Goal: Transaction & Acquisition: Purchase product/service

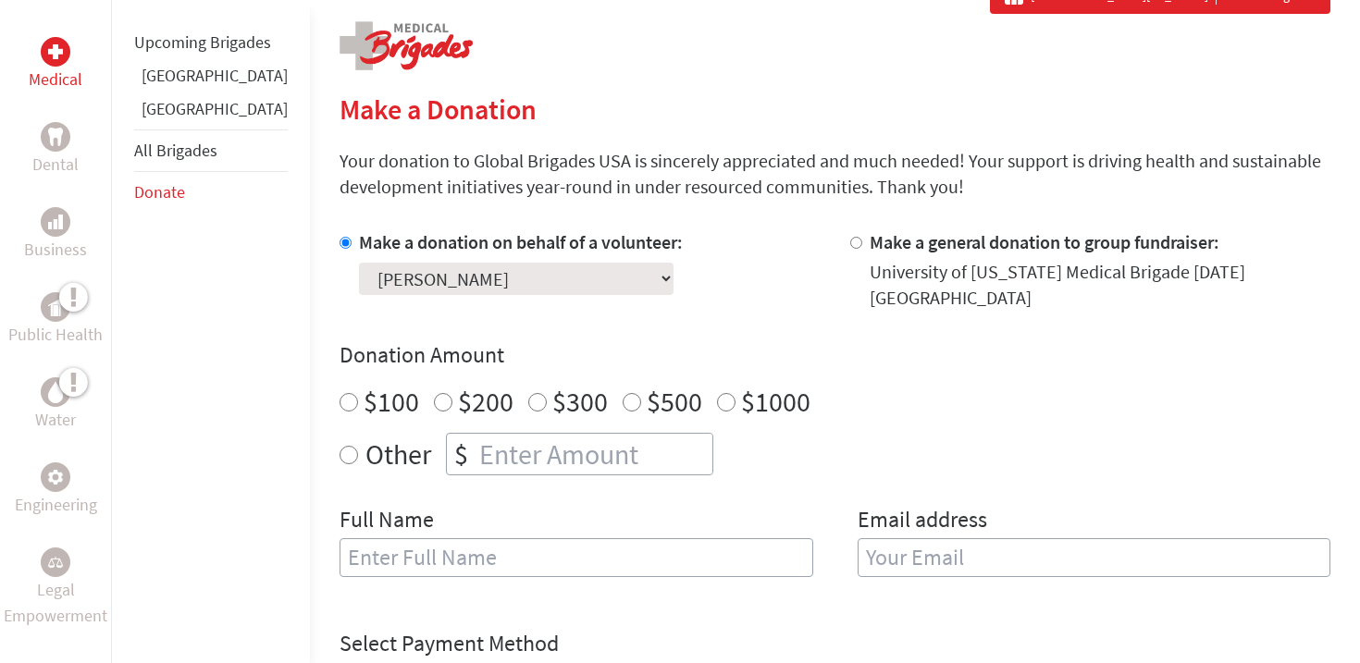
scroll to position [371, 0]
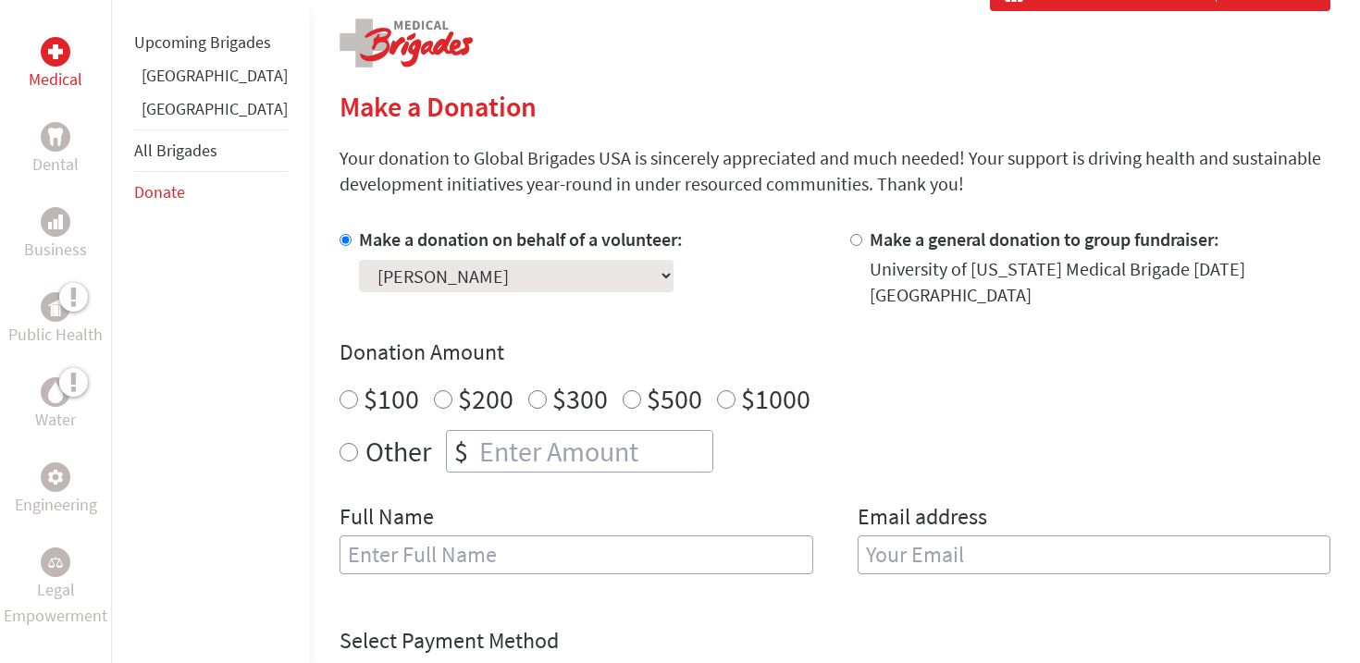
click at [447, 437] on div "$" at bounding box center [461, 451] width 29 height 41
radio input "true"
click at [475, 448] on input "number" at bounding box center [593, 451] width 237 height 41
type input "130"
click at [501, 502] on div "Full Name" at bounding box center [576, 549] width 474 height 94
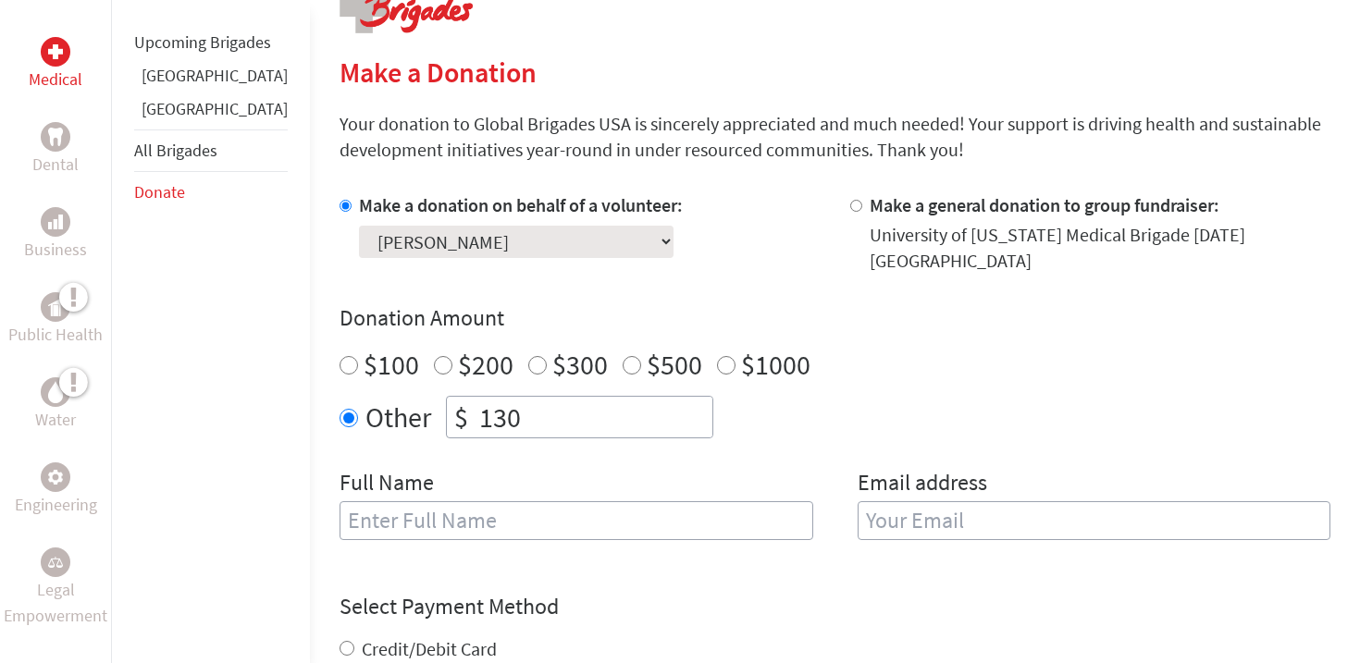
scroll to position [407, 0]
click at [562, 537] on div "Full Name" at bounding box center [576, 513] width 474 height 94
click at [563, 504] on input "text" at bounding box center [576, 518] width 474 height 39
type input "[PERSON_NAME]"
click at [883, 525] on div "Email address" at bounding box center [1094, 513] width 474 height 94
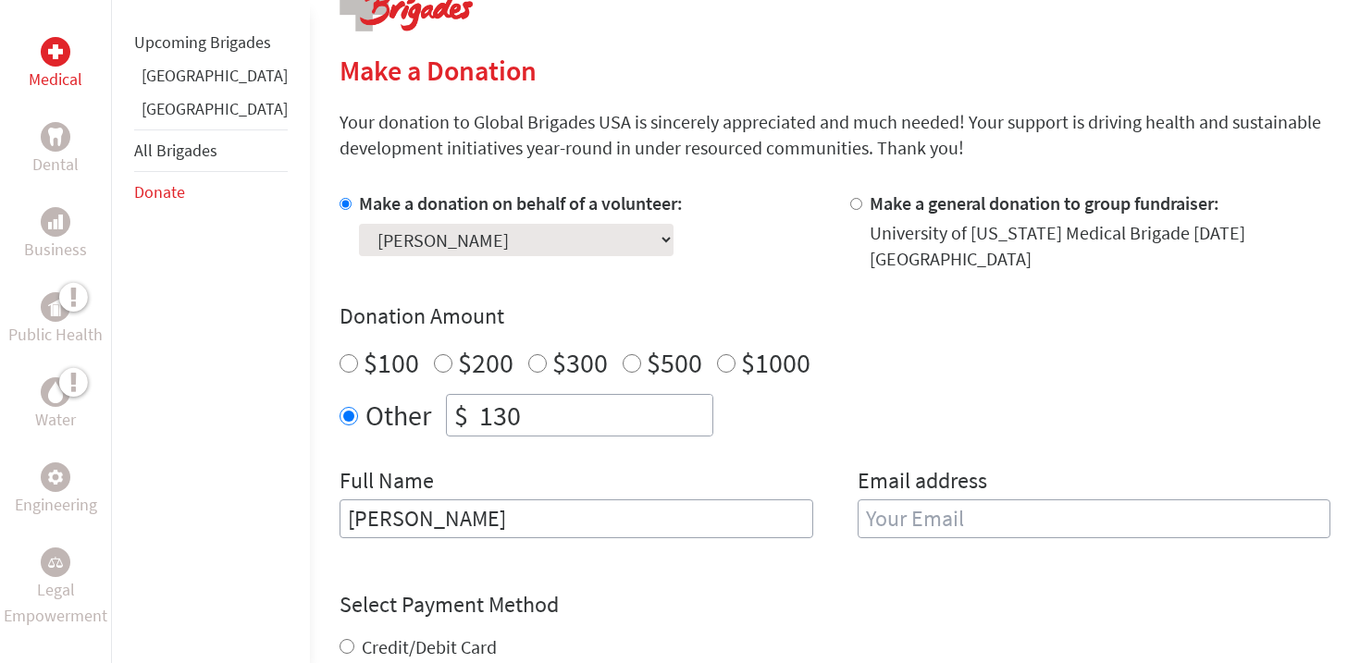
click at [883, 509] on input "email" at bounding box center [1094, 518] width 474 height 39
type input "[EMAIL_ADDRESS][DOMAIN_NAME]"
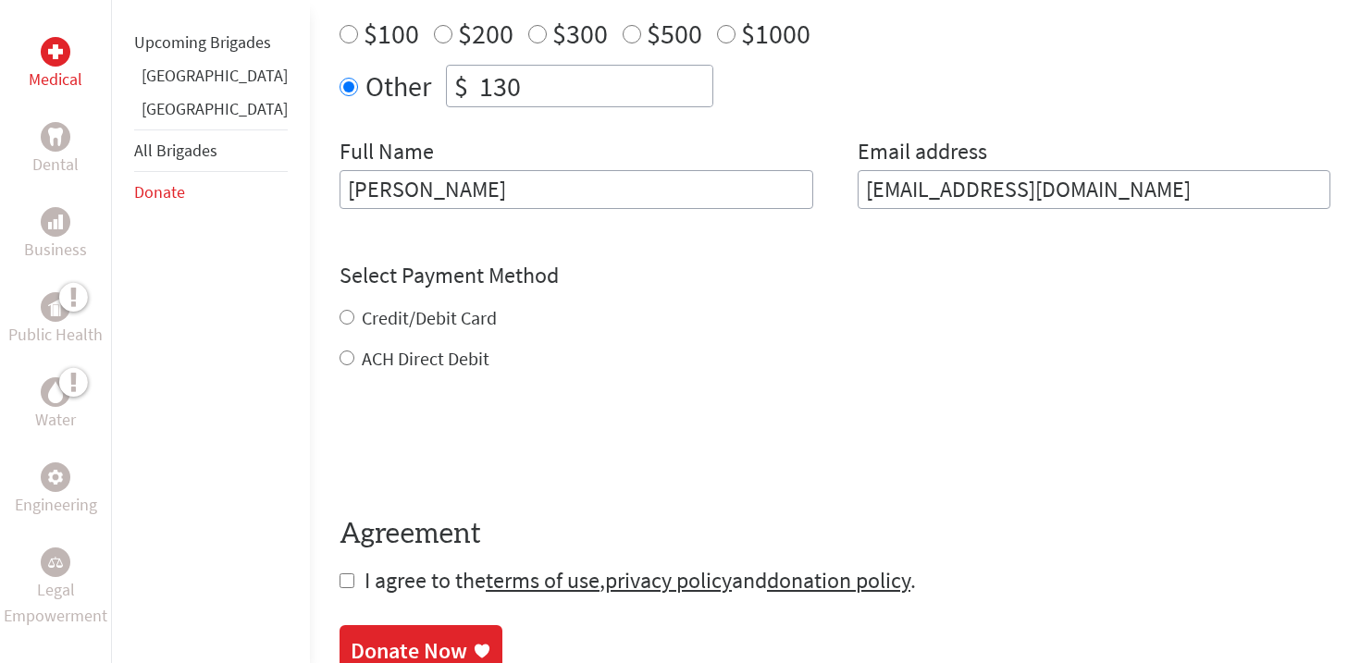
scroll to position [770, 0]
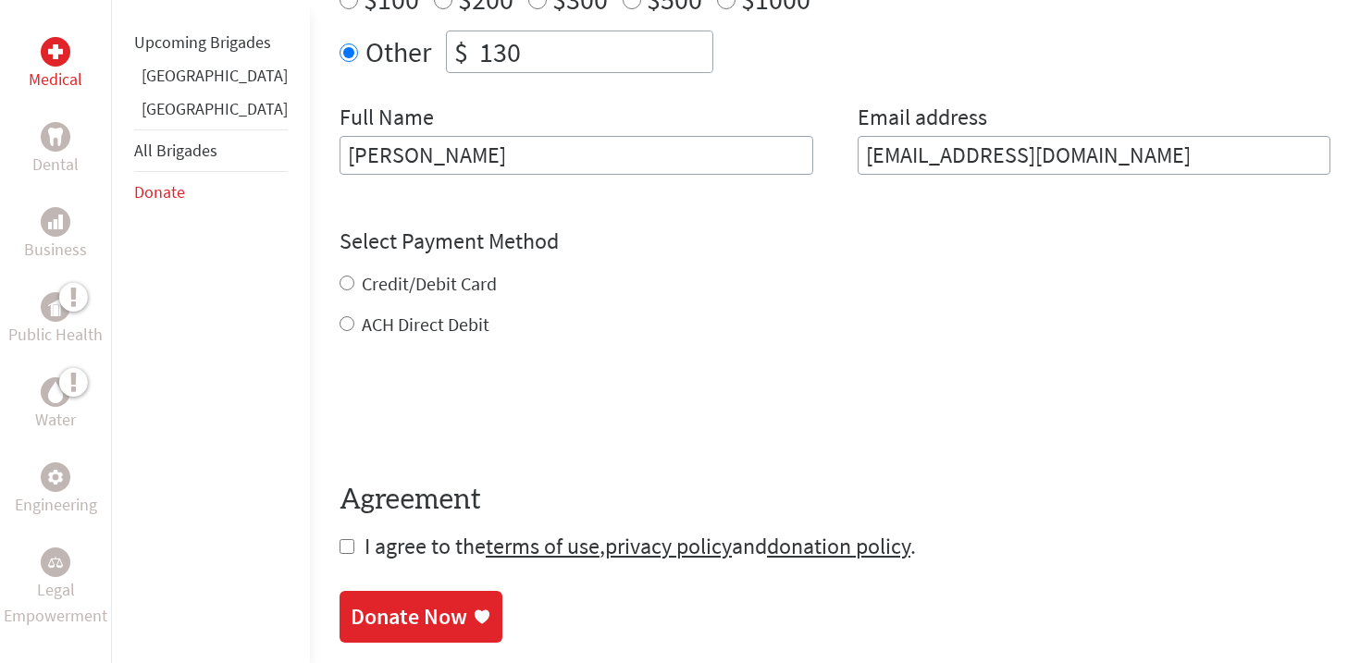
click at [339, 272] on div "Credit/Debit Card ACH Direct Debit" at bounding box center [834, 304] width 991 height 67
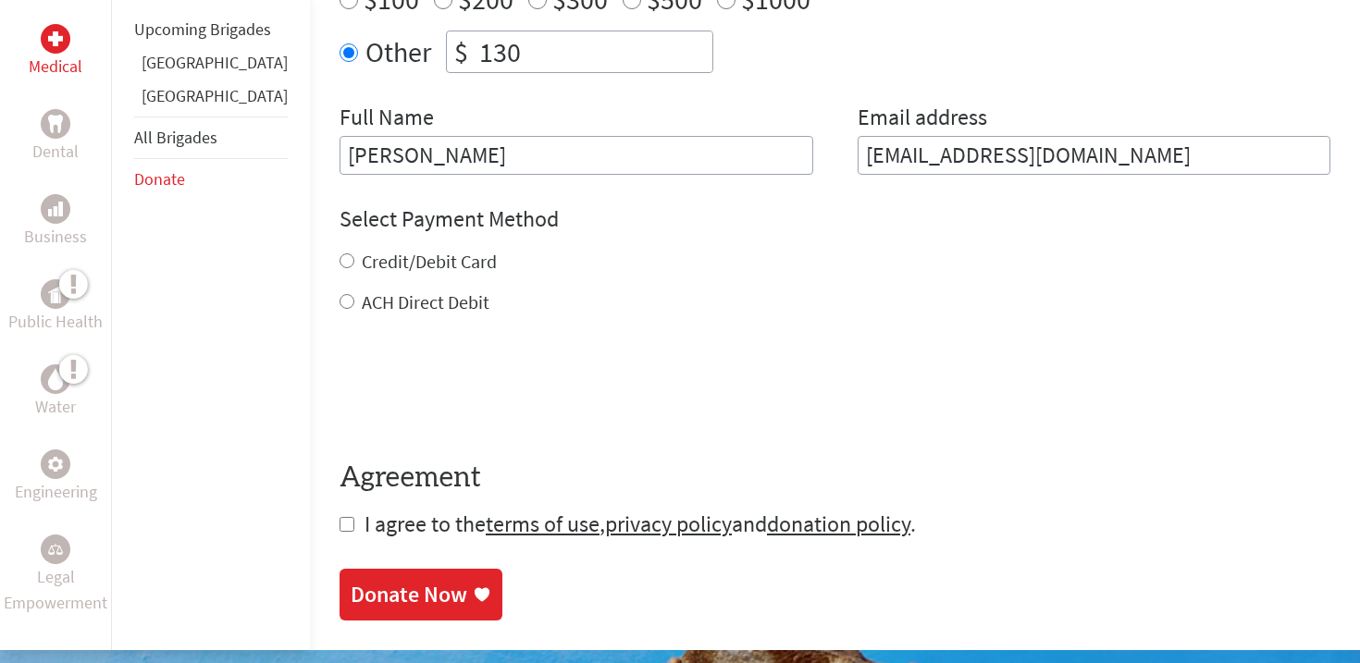
click at [339, 295] on div "ACH Direct Debit" at bounding box center [834, 302] width 991 height 26
click at [339, 294] on input "ACH Direct Debit" at bounding box center [346, 301] width 15 height 15
radio input "true"
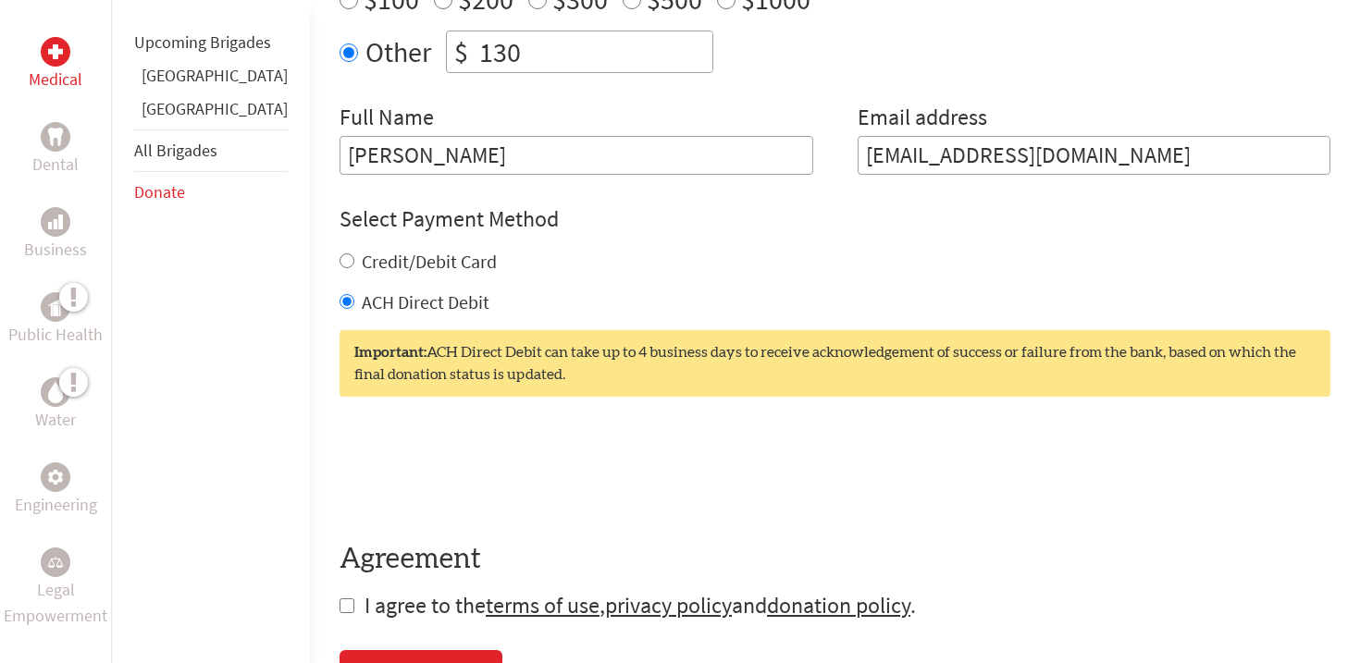
click at [339, 253] on input "Credit/Debit Card" at bounding box center [346, 260] width 15 height 15
radio input "true"
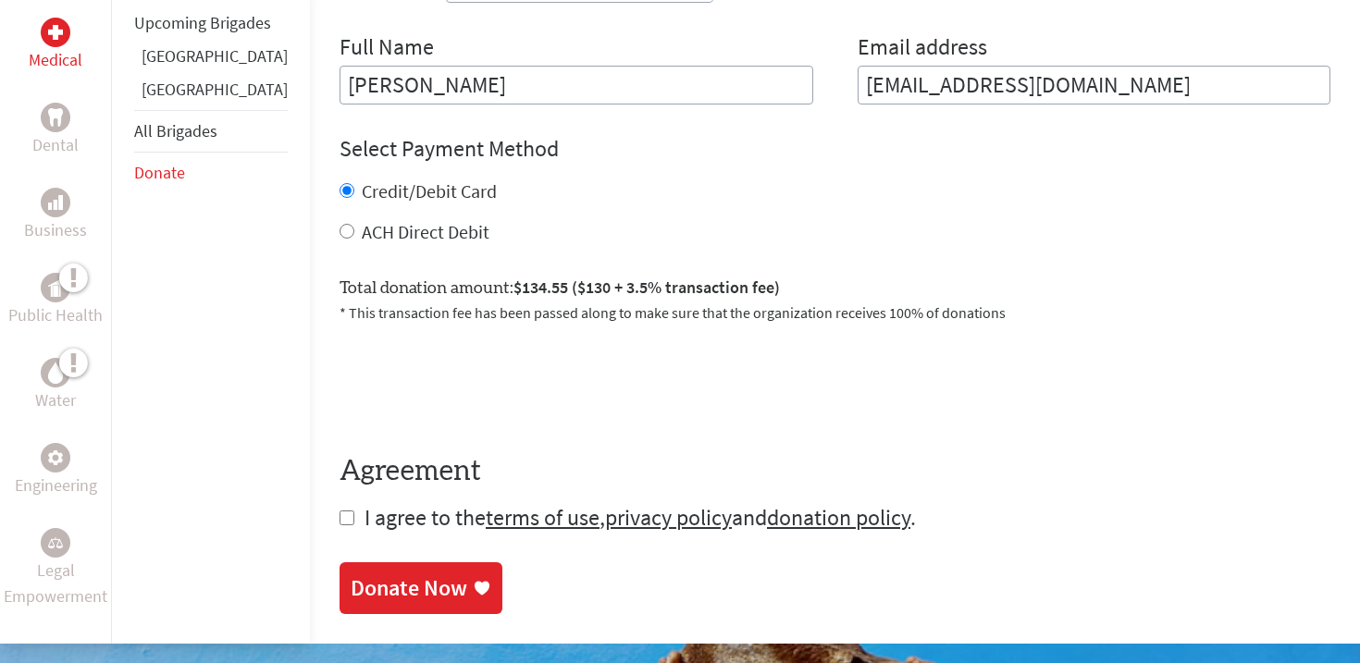
scroll to position [849, 0]
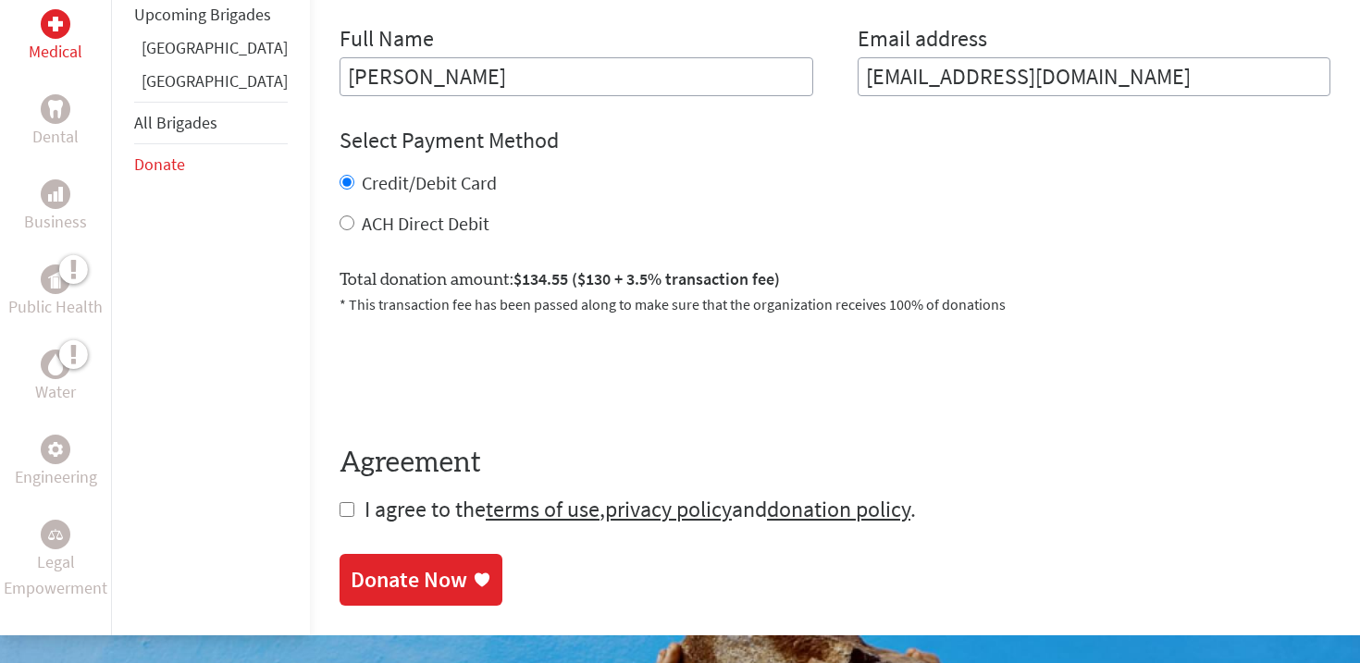
click at [339, 502] on input "checkbox" at bounding box center [346, 509] width 15 height 15
checkbox input "true"
click at [351, 567] on div "Donate Now" at bounding box center [409, 582] width 117 height 30
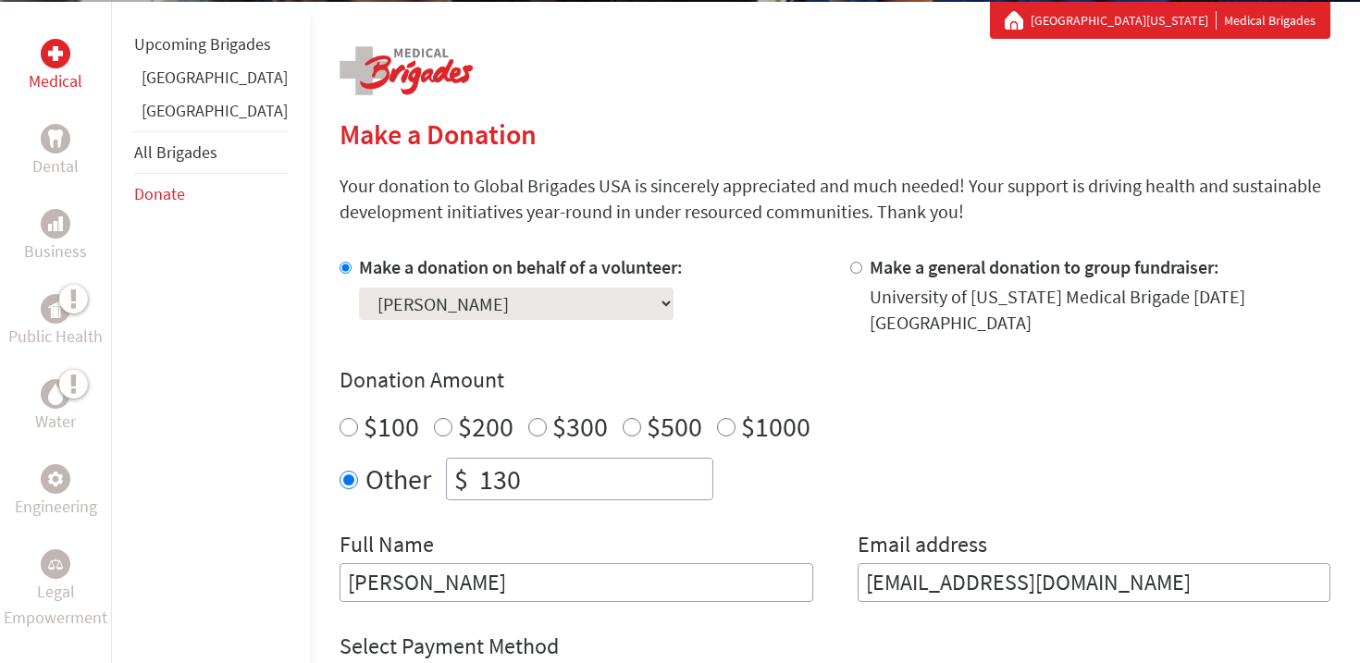
scroll to position [352, 0]
